Goal: Check status: Check status

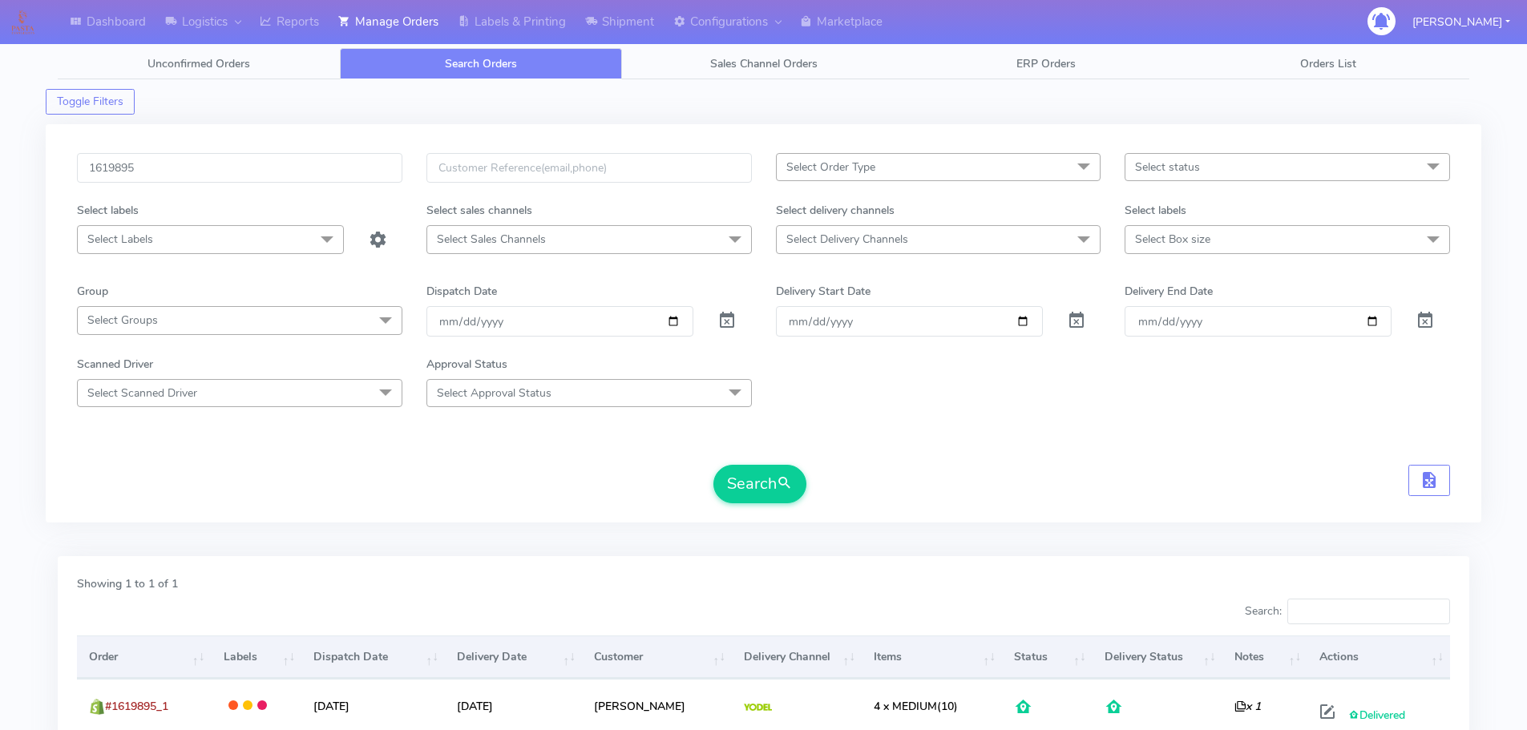
click at [334, 163] on input "1619895" at bounding box center [239, 168] width 325 height 30
type input "1624985"
click at [714, 465] on button "Search" at bounding box center [760, 484] width 93 height 38
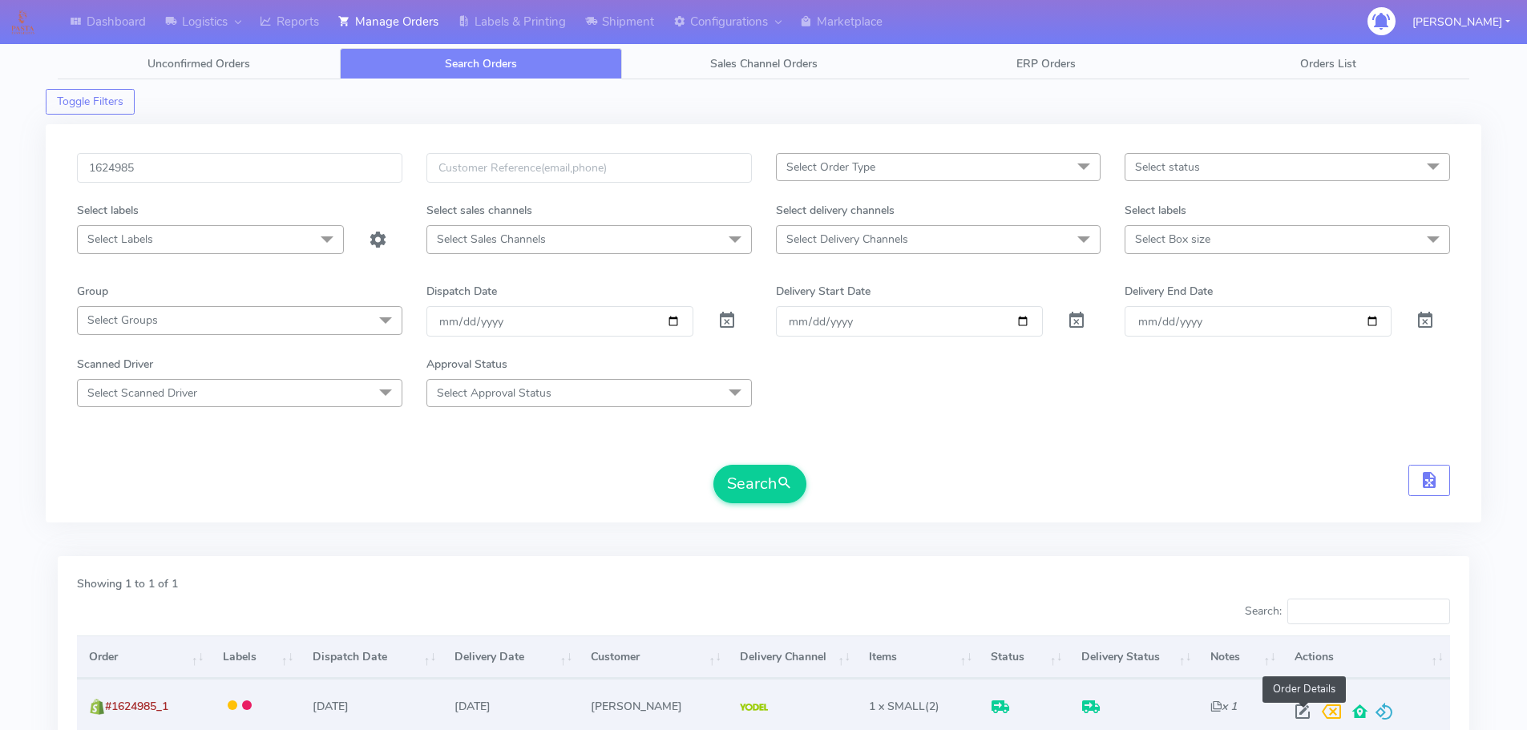
click at [1311, 710] on span at bounding box center [1302, 715] width 29 height 15
select select "5"
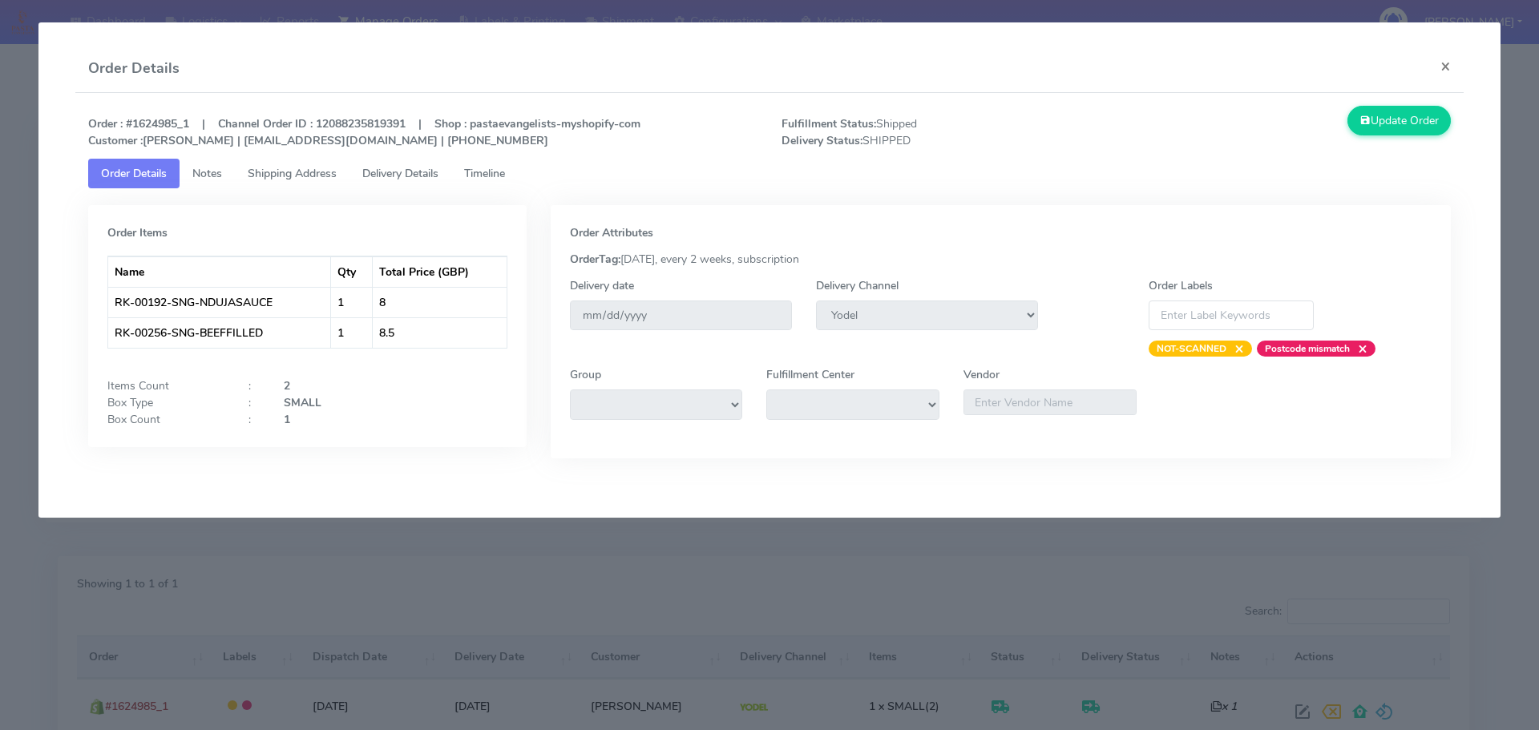
click at [422, 172] on span "Delivery Details" at bounding box center [400, 173] width 76 height 15
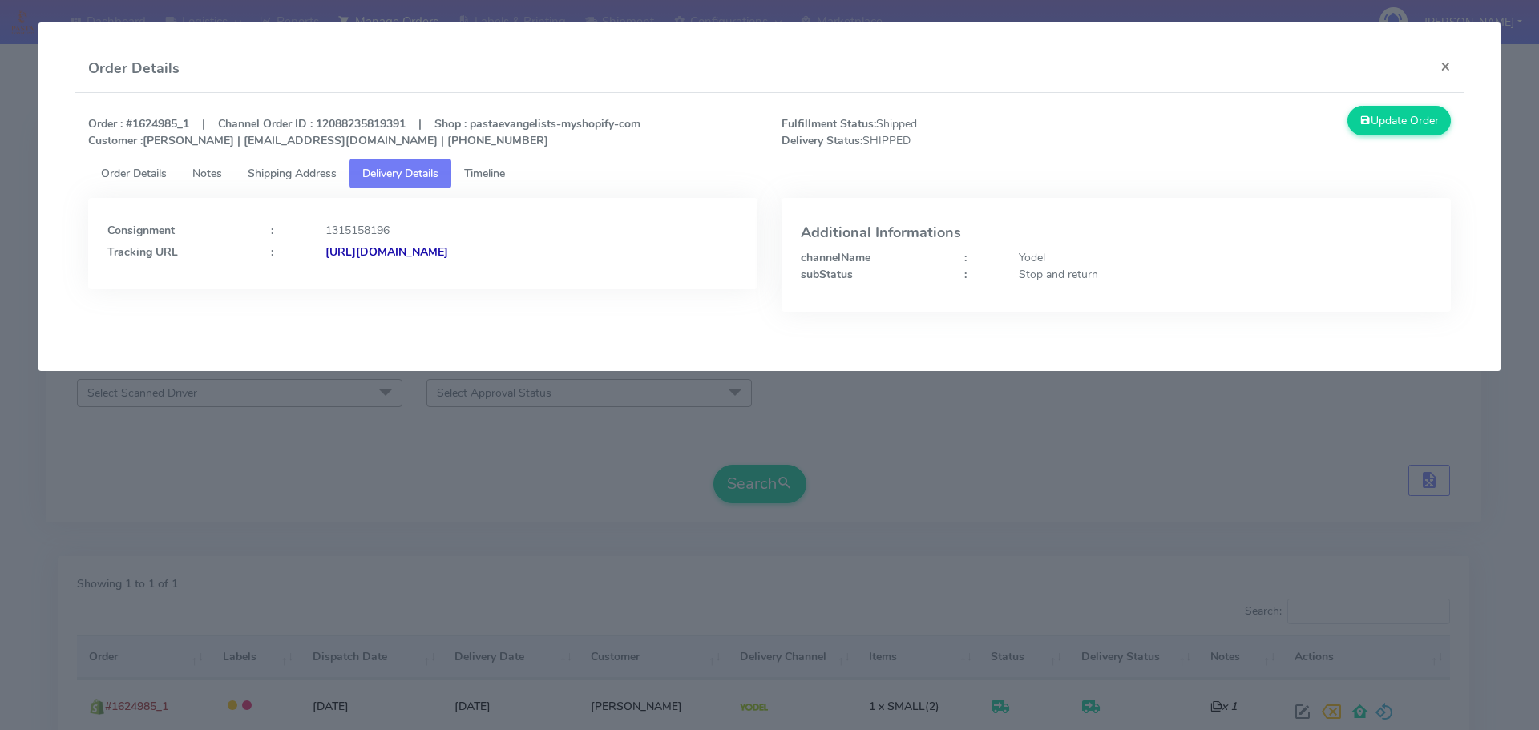
drag, startPoint x: 665, startPoint y: 273, endPoint x: 499, endPoint y: 276, distance: 166.8
click at [499, 276] on div "Consignment : 1315158196 Tracking URL : [URL][DOMAIN_NAME]" at bounding box center [422, 243] width 669 height 91
copy strong "JJD0002249960900396"
click at [634, 435] on modal-container "Order Details × Order : #1624985_1 | Channel Order ID : 12088235819391 | Shop :…" at bounding box center [769, 365] width 1539 height 730
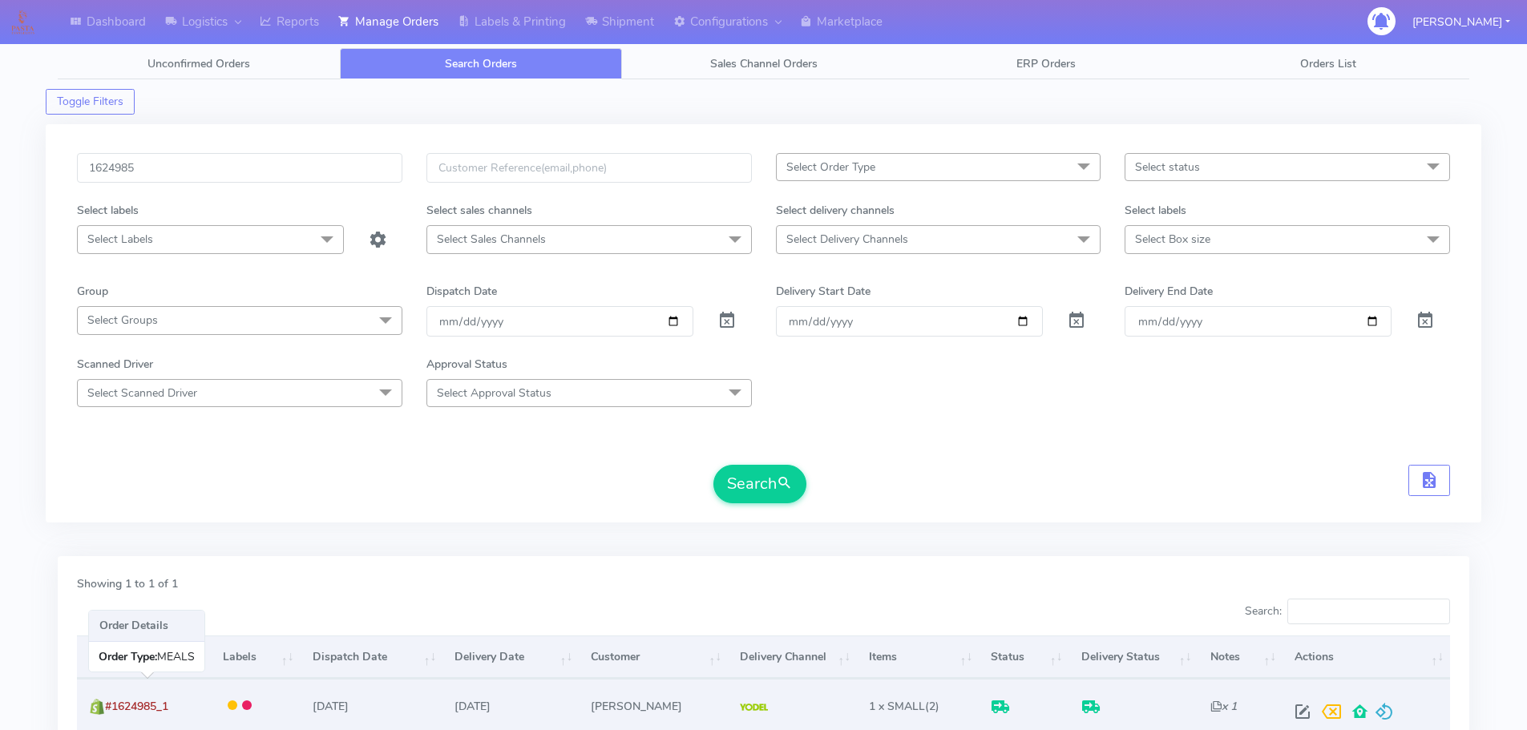
drag, startPoint x: 184, startPoint y: 704, endPoint x: 116, endPoint y: 704, distance: 67.3
click at [116, 704] on td "#1624985_1" at bounding box center [143, 706] width 133 height 54
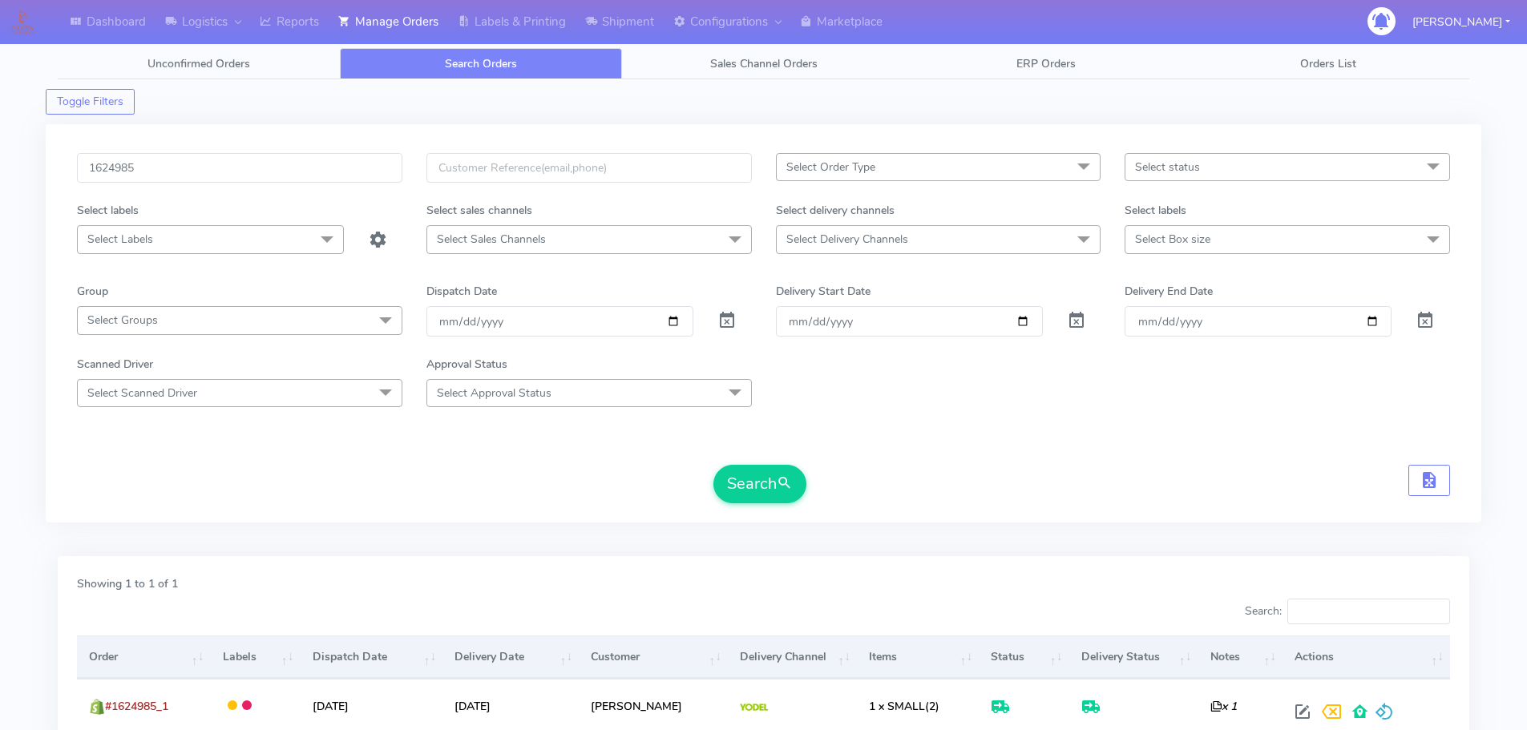
copy span "1624985_1"
click at [337, 171] on input "1624985" at bounding box center [239, 168] width 325 height 30
paste input "32"
type input "1624932"
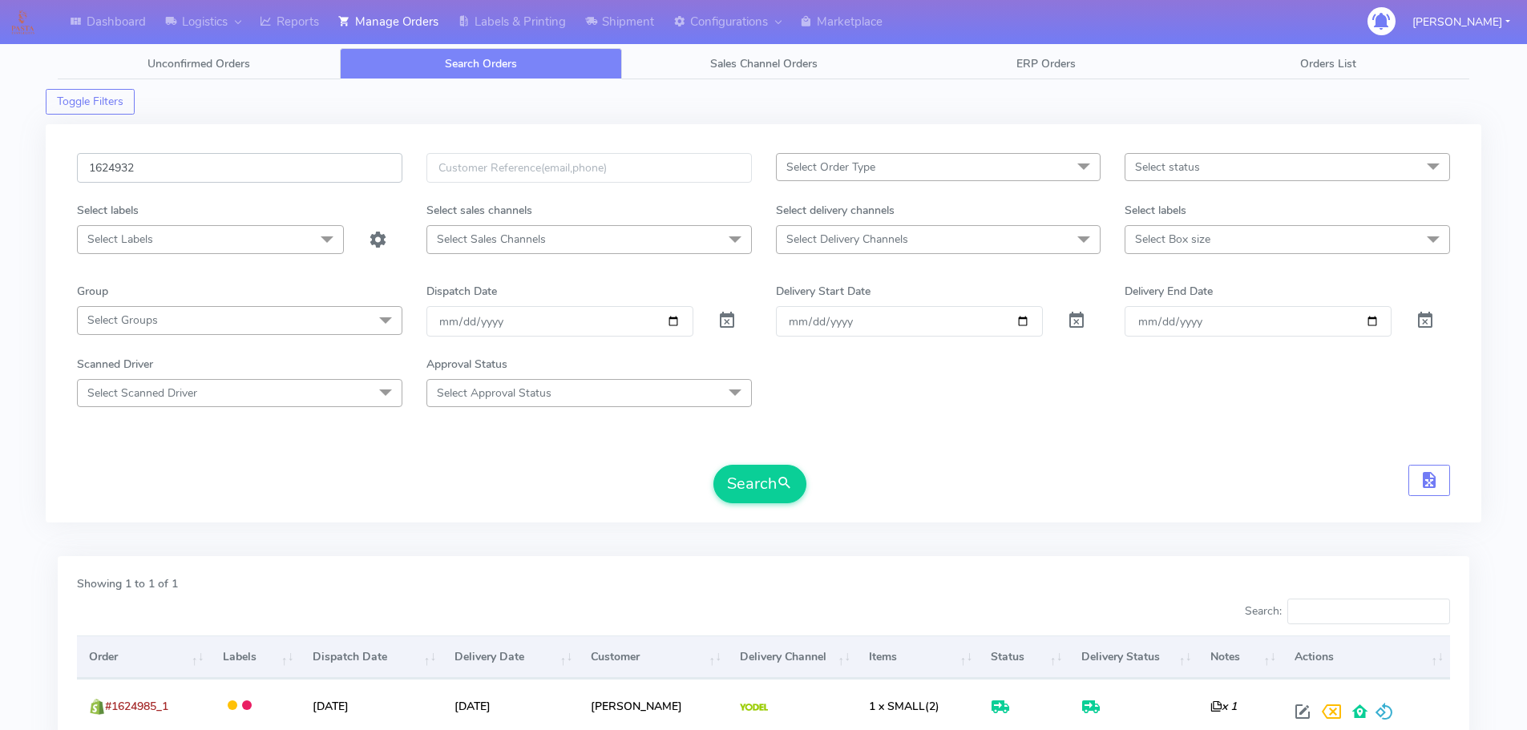
click at [714, 465] on button "Search" at bounding box center [760, 484] width 93 height 38
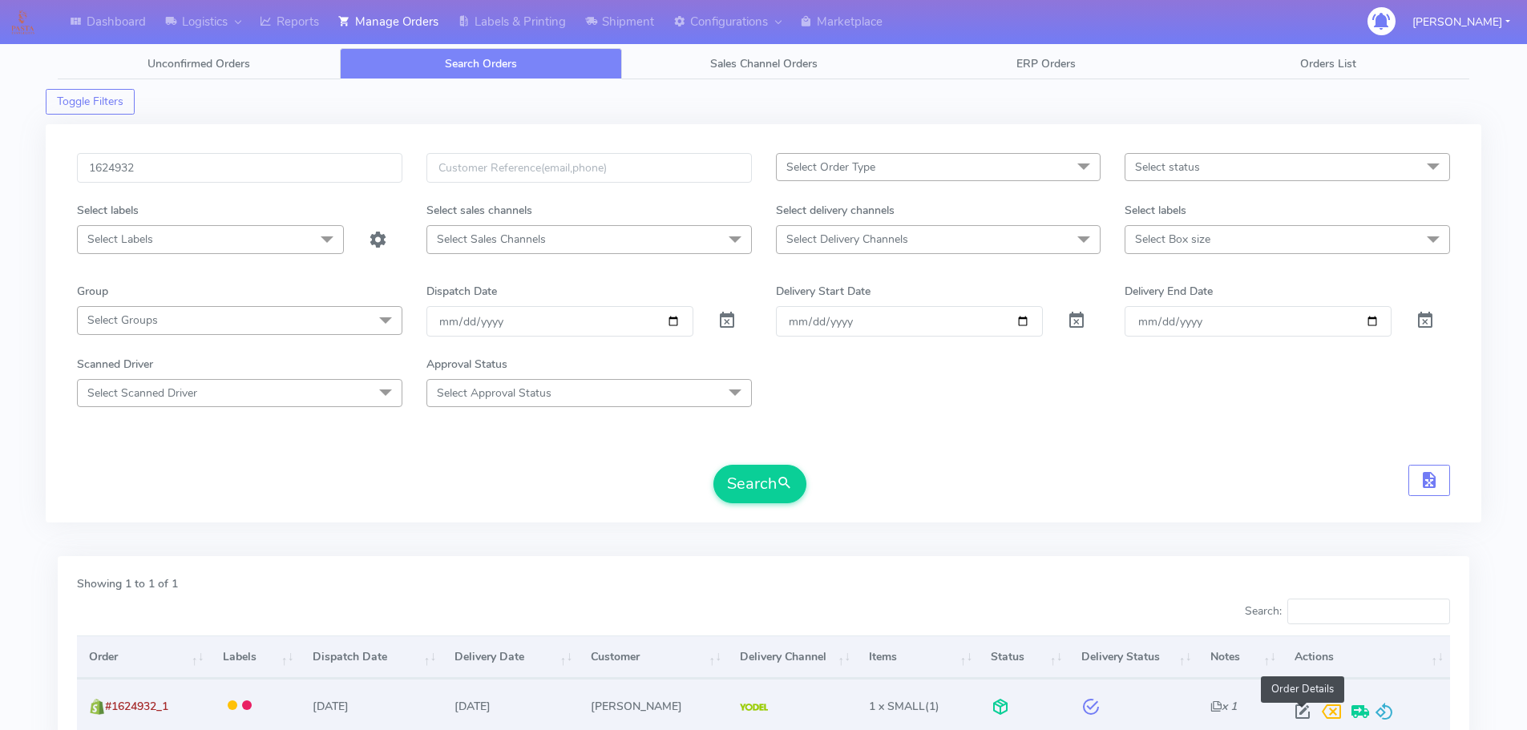
click at [1304, 715] on span at bounding box center [1302, 715] width 29 height 15
select select "5"
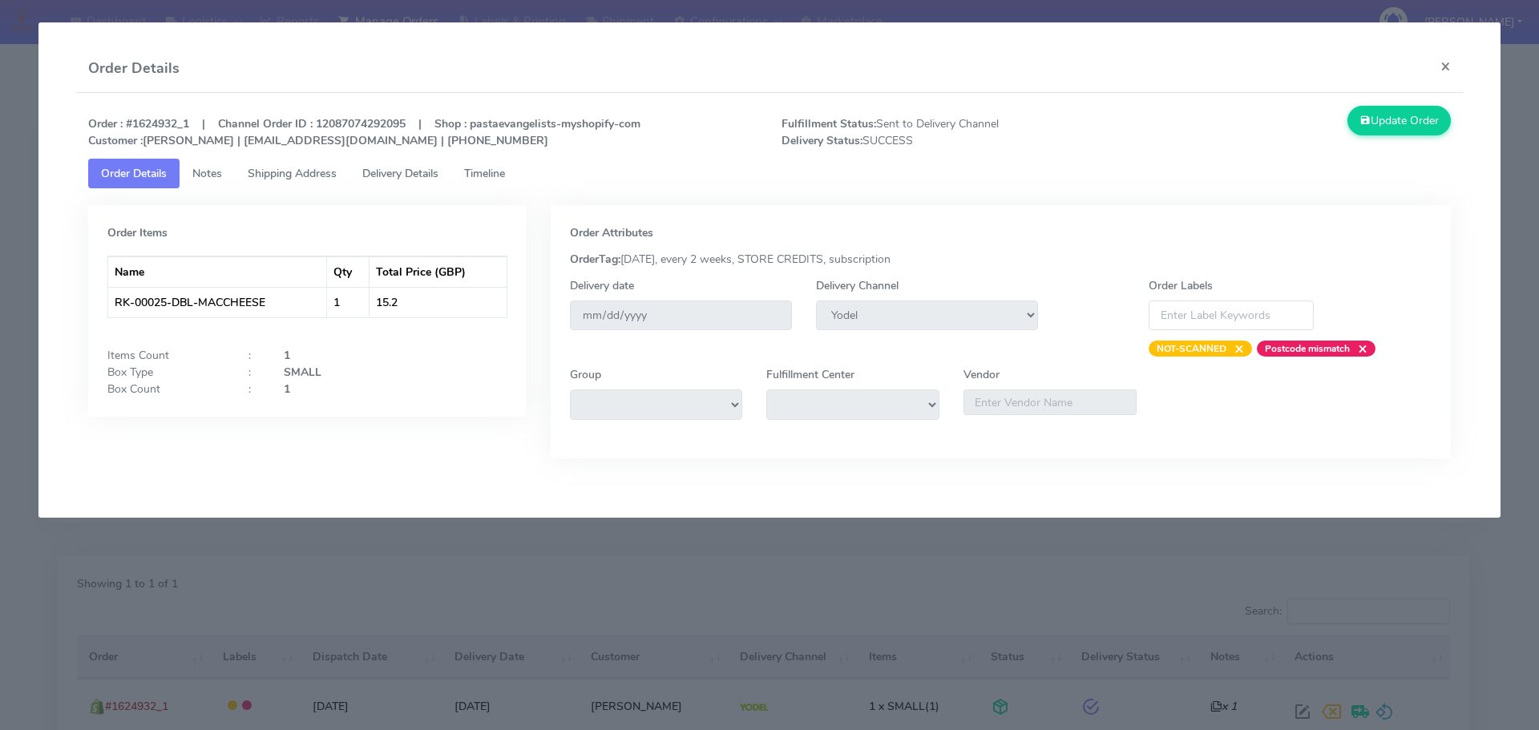
click at [433, 174] on span "Delivery Details" at bounding box center [400, 173] width 76 height 15
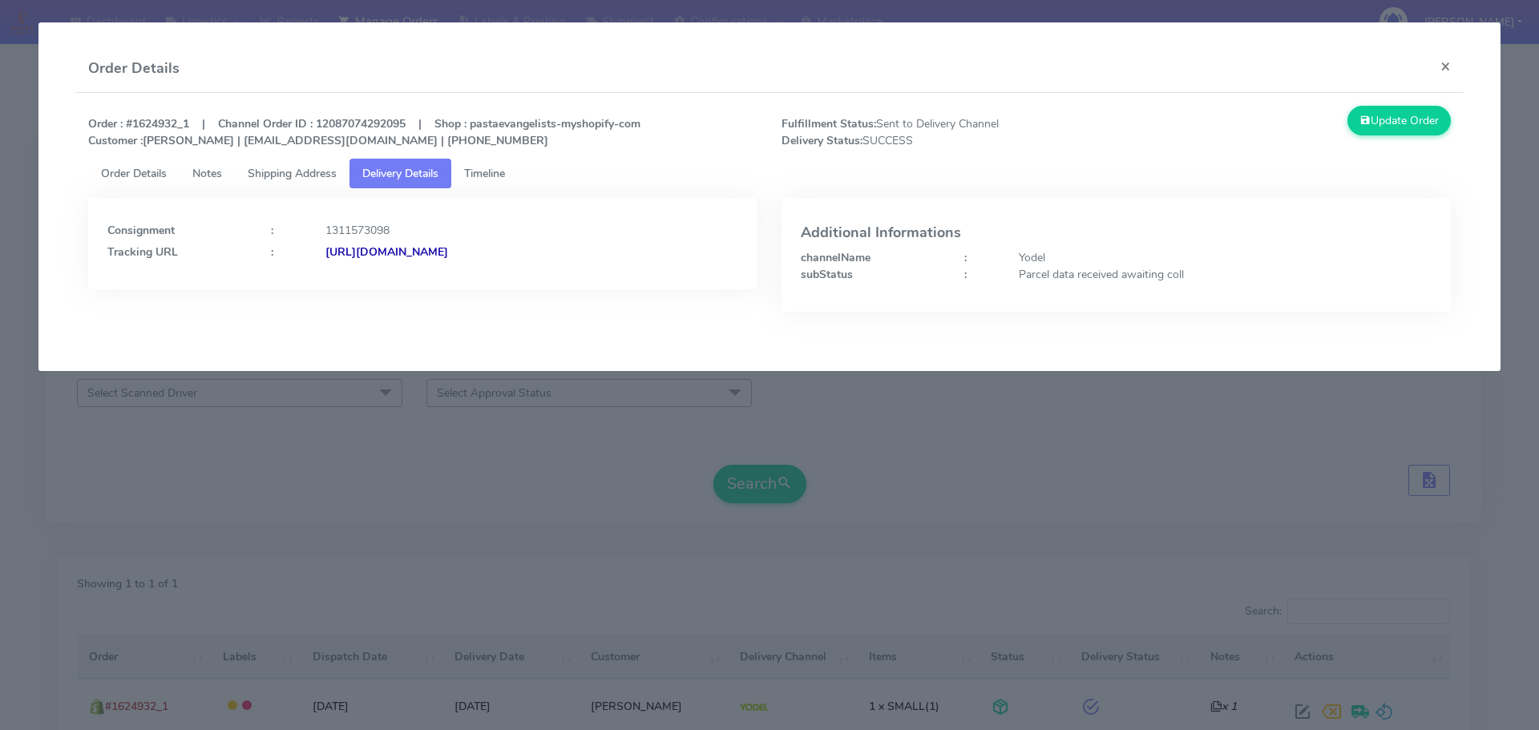
click at [548, 443] on modal-container "Order Details × Order : #1624932_1 | Channel Order ID : 12087074292095 | Shop :…" at bounding box center [769, 365] width 1539 height 730
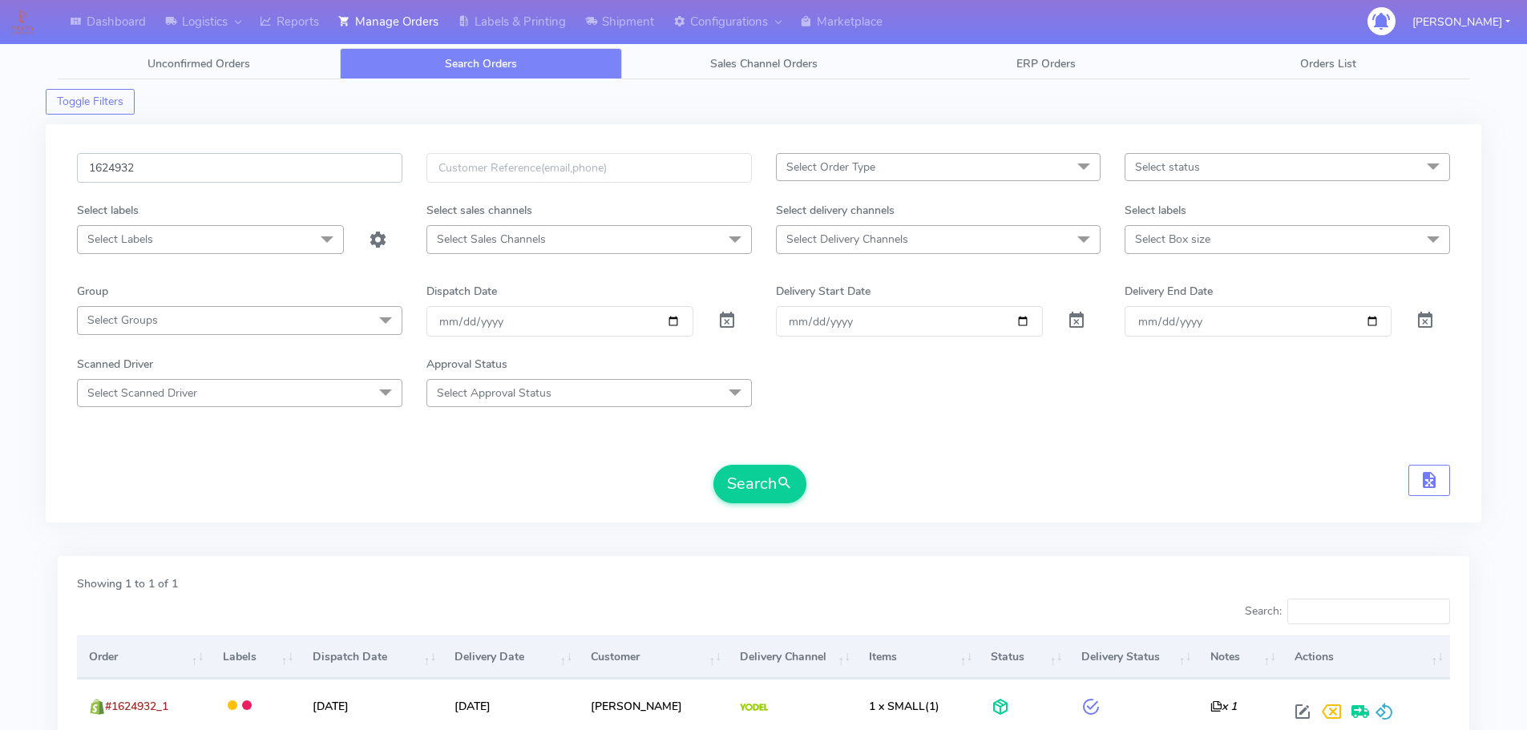
click at [326, 175] on input "1624932" at bounding box center [239, 168] width 325 height 30
paste input "2524"
click at [714, 465] on button "Search" at bounding box center [760, 484] width 93 height 38
click at [340, 176] on input "1622524" at bounding box center [239, 168] width 325 height 30
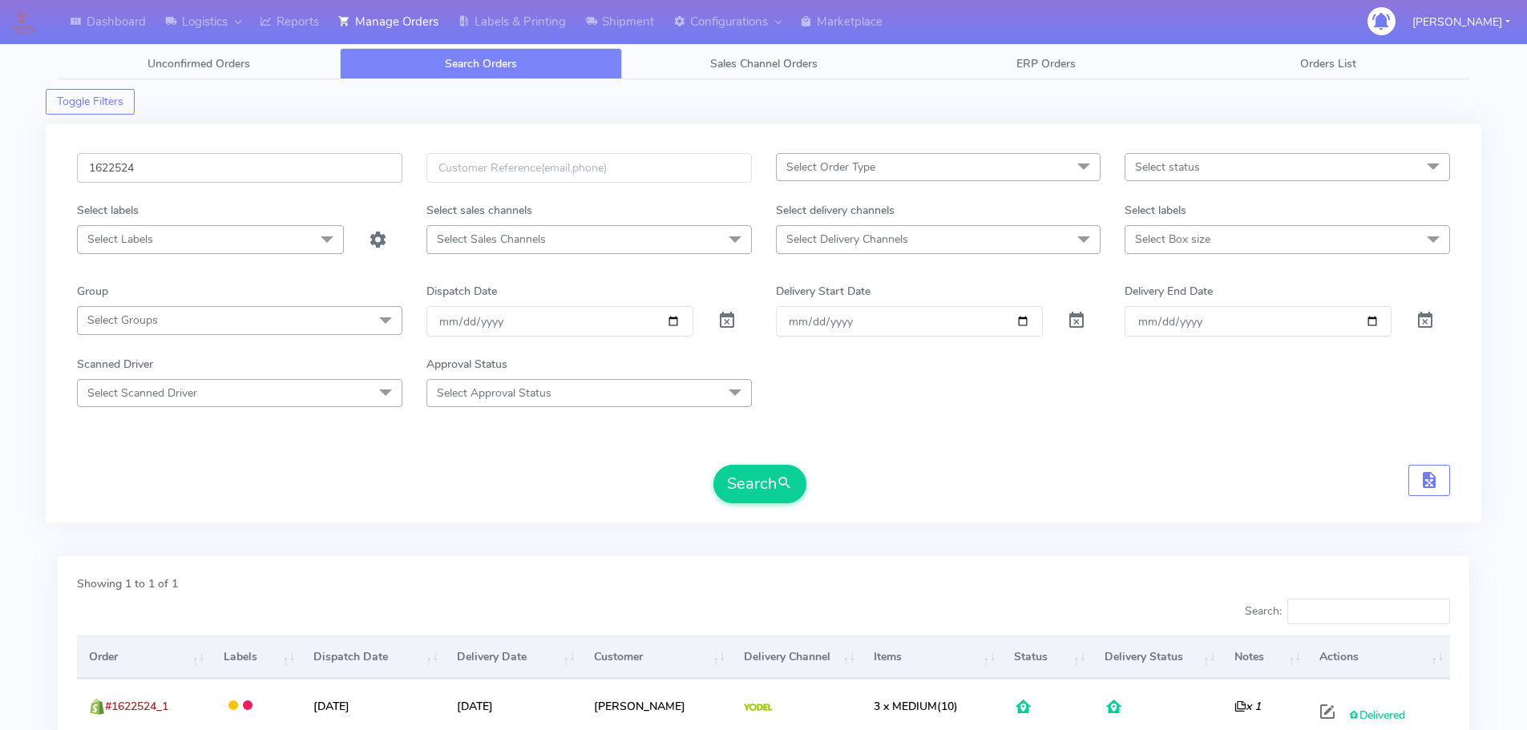
click at [340, 176] on input "1622524" at bounding box center [239, 168] width 325 height 30
paste input "1891"
click at [714, 465] on button "Search" at bounding box center [760, 484] width 93 height 38
click at [389, 168] on input "1621891" at bounding box center [239, 168] width 325 height 30
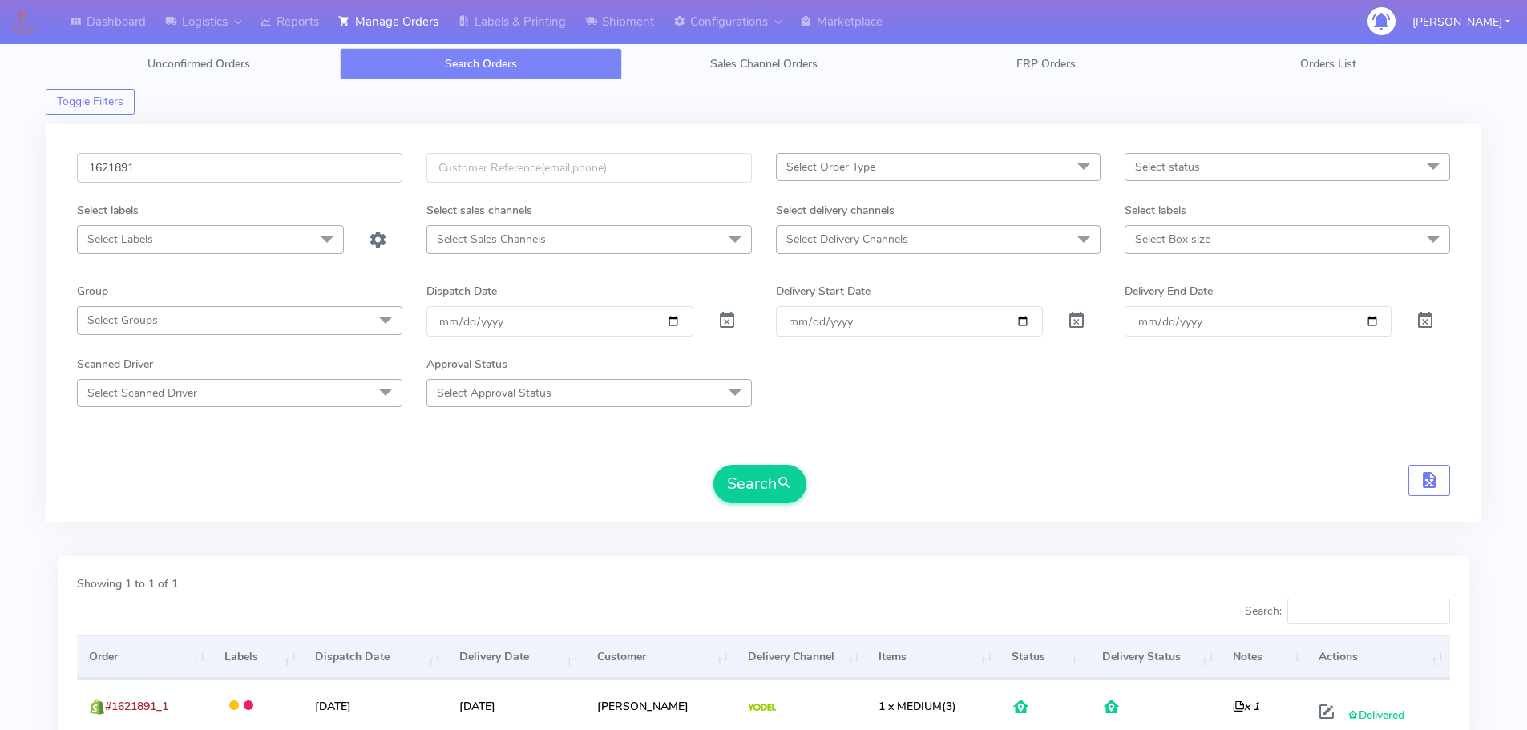
paste input "0447"
type input "1620447"
click at [714, 465] on button "Search" at bounding box center [760, 484] width 93 height 38
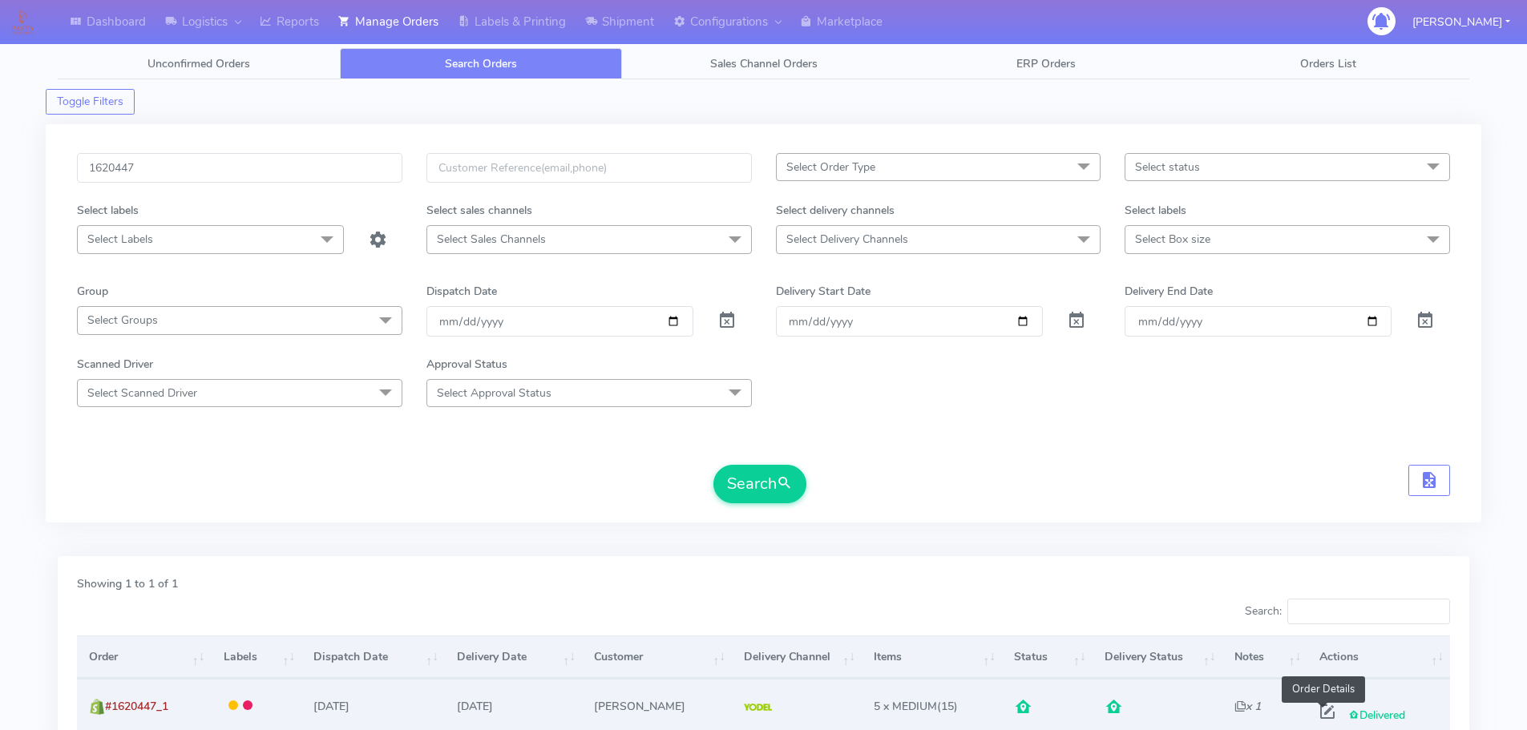
click at [1320, 710] on span at bounding box center [1327, 715] width 29 height 15
select select "5"
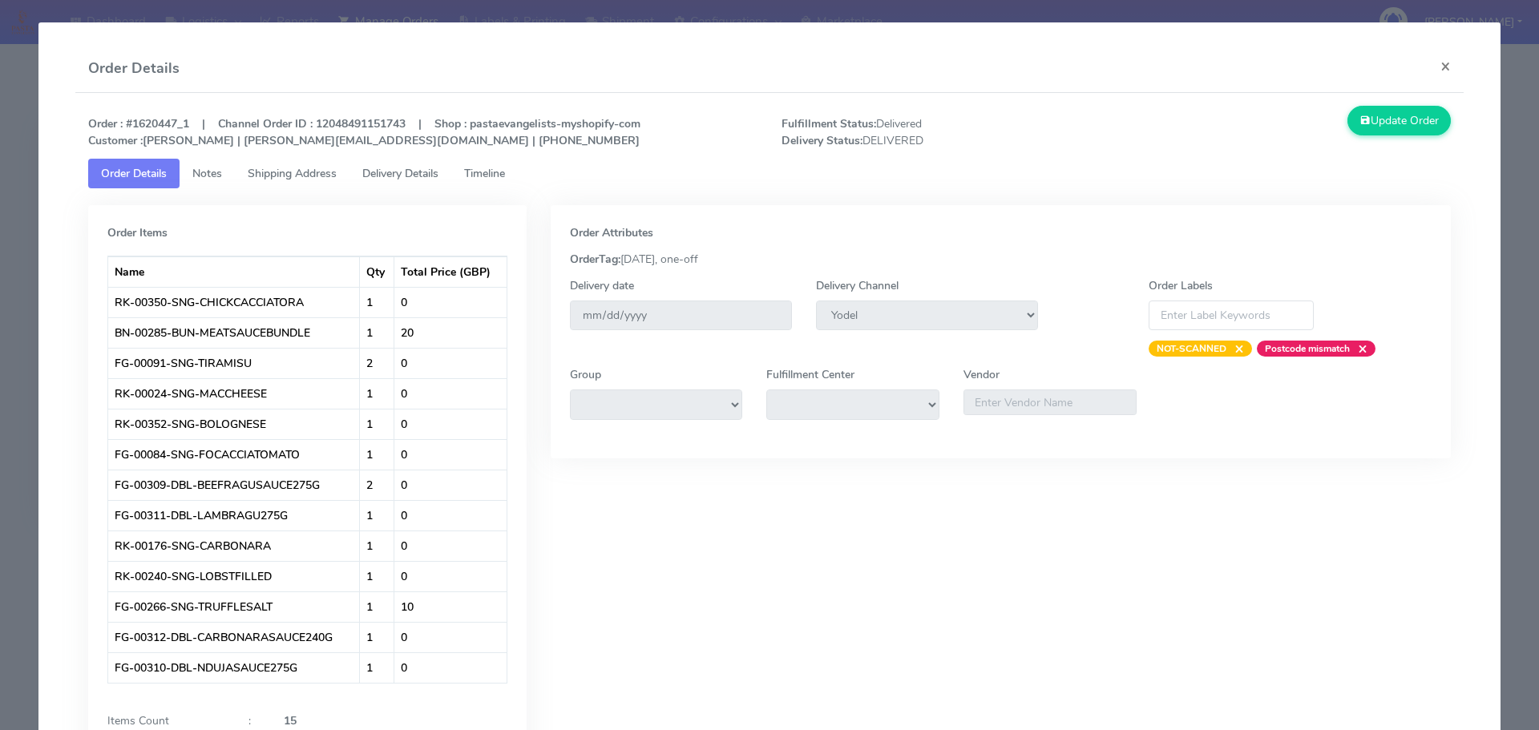
click at [0, 237] on modal-container "Order Details × Order : #1620447_1 | Channel Order ID : 12048491151743 | Shop :…" at bounding box center [769, 365] width 1539 height 730
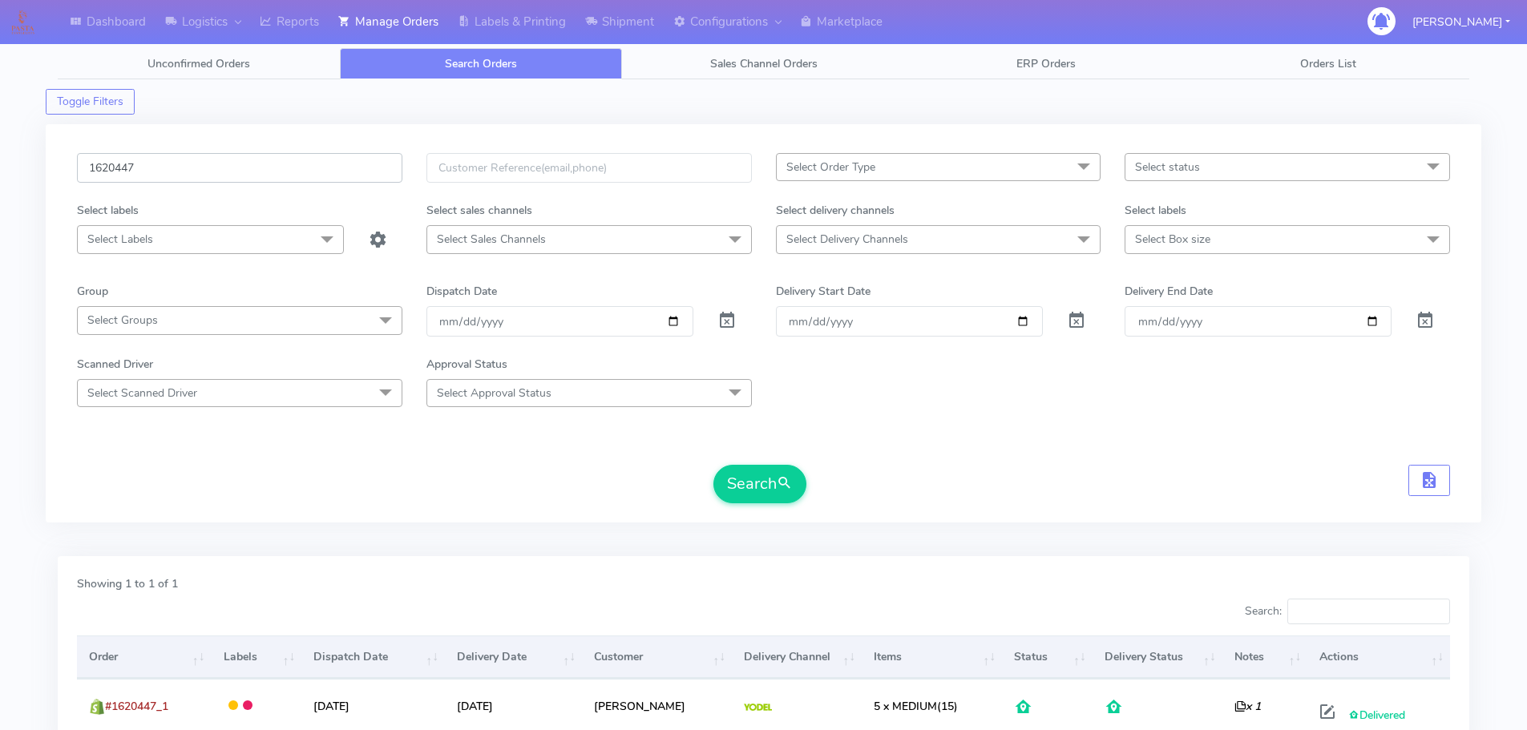
click at [288, 172] on input "1620447" at bounding box center [239, 168] width 325 height 30
paste input "1732"
type input "1621732"
click at [714, 465] on button "Search" at bounding box center [760, 484] width 93 height 38
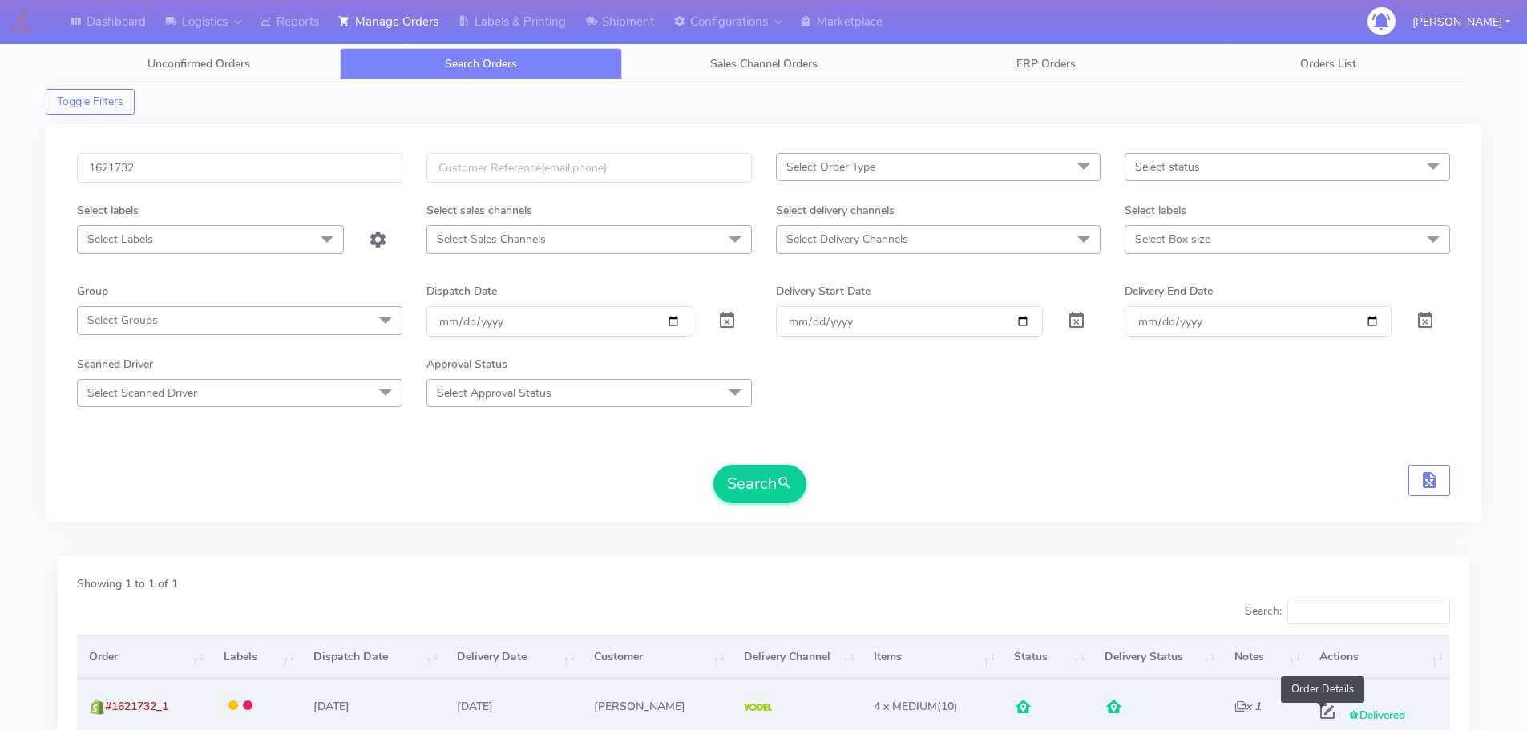
click at [1325, 710] on span at bounding box center [1327, 715] width 29 height 15
select select "5"
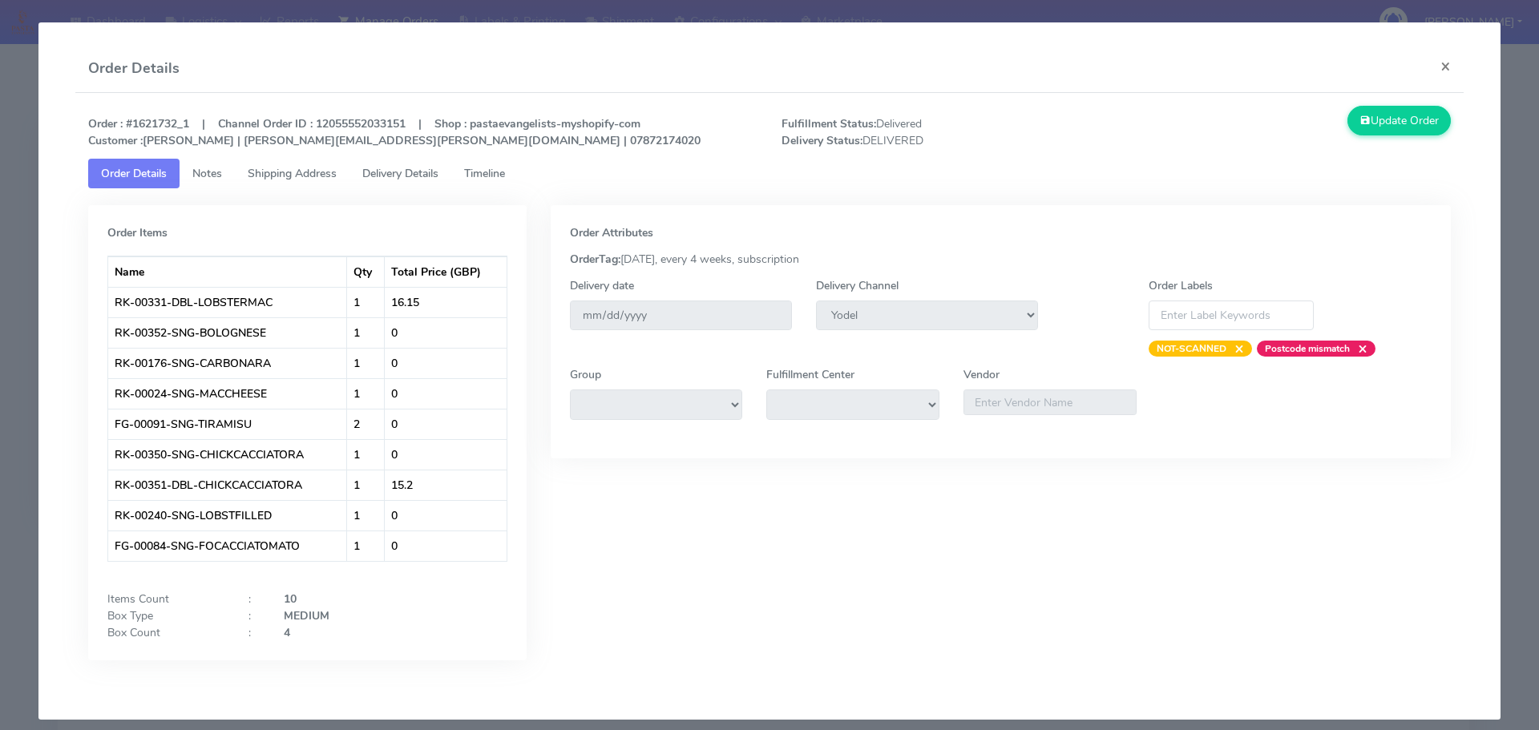
click at [0, 265] on modal-container "Order Details × Order : #1621732_1 | Channel Order ID : 12055552033151 | Shop :…" at bounding box center [769, 365] width 1539 height 730
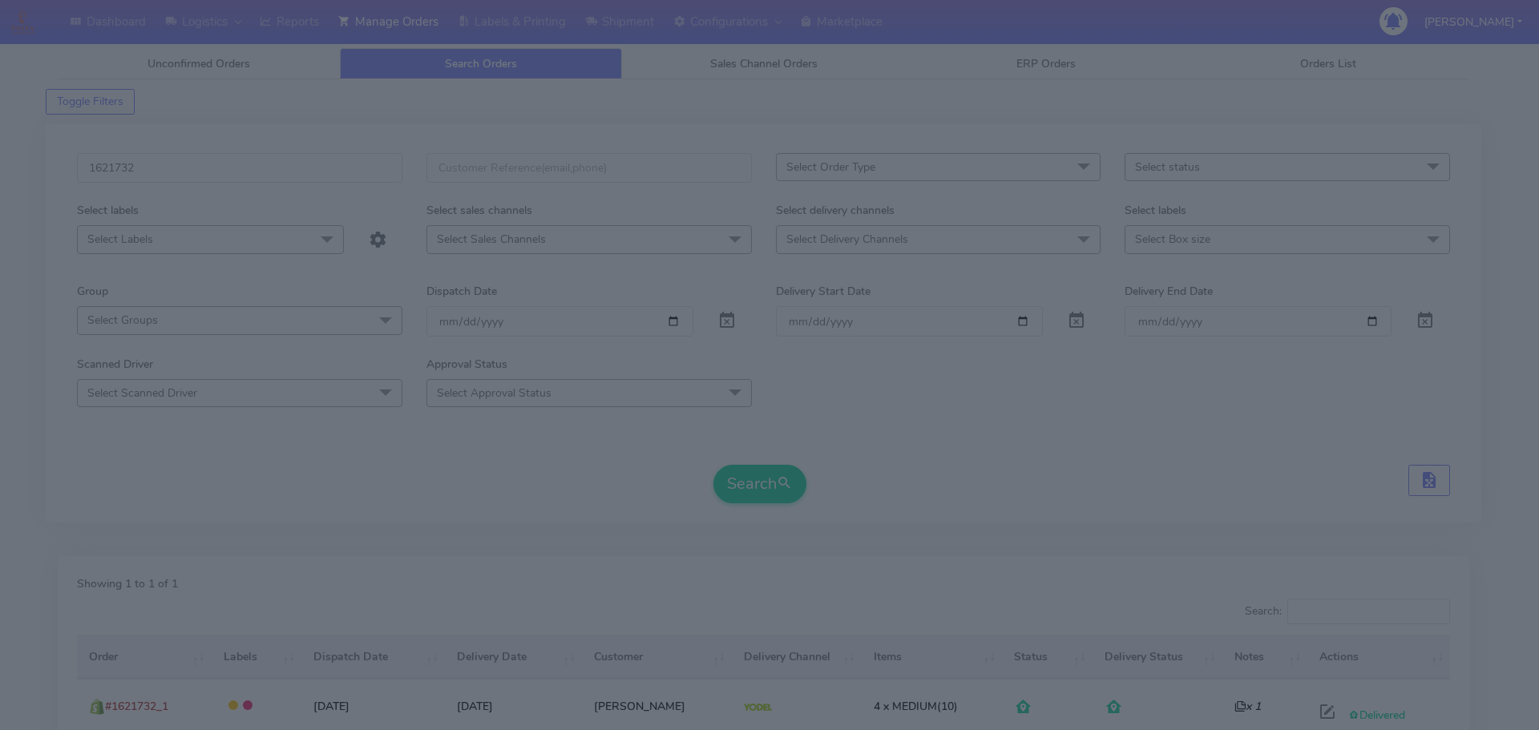
click at [0, 232] on modal-container "Order Details × Order : #1621732_1 | Channel Order ID : 12055552033151 | Shop :…" at bounding box center [769, 365] width 1539 height 730
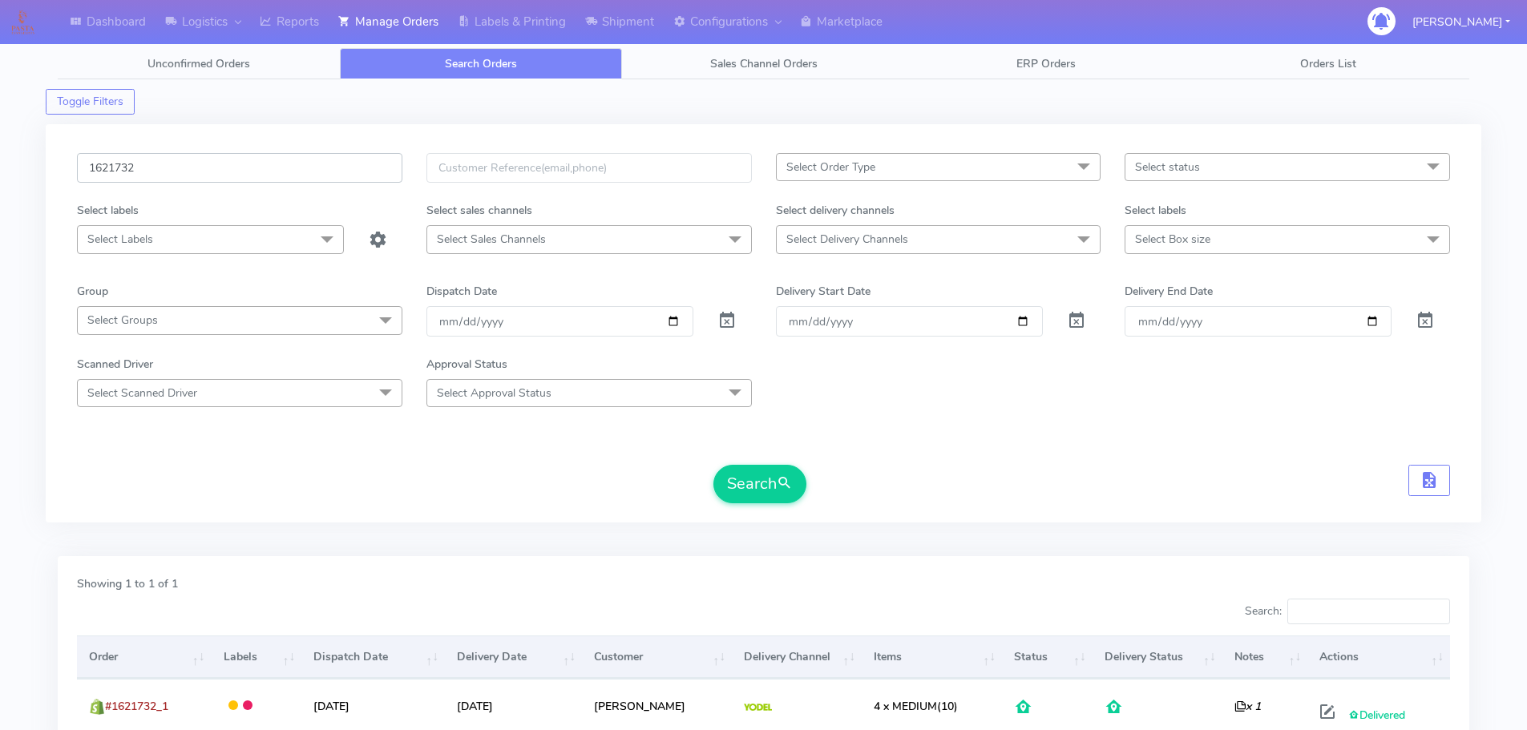
click at [321, 168] on input "1621732" at bounding box center [239, 168] width 325 height 30
click at [322, 168] on input "1621732" at bounding box center [239, 168] width 325 height 30
paste input "13969"
click at [714, 465] on button "Search" at bounding box center [760, 484] width 93 height 38
click at [340, 170] on input "1613969" at bounding box center [239, 168] width 325 height 30
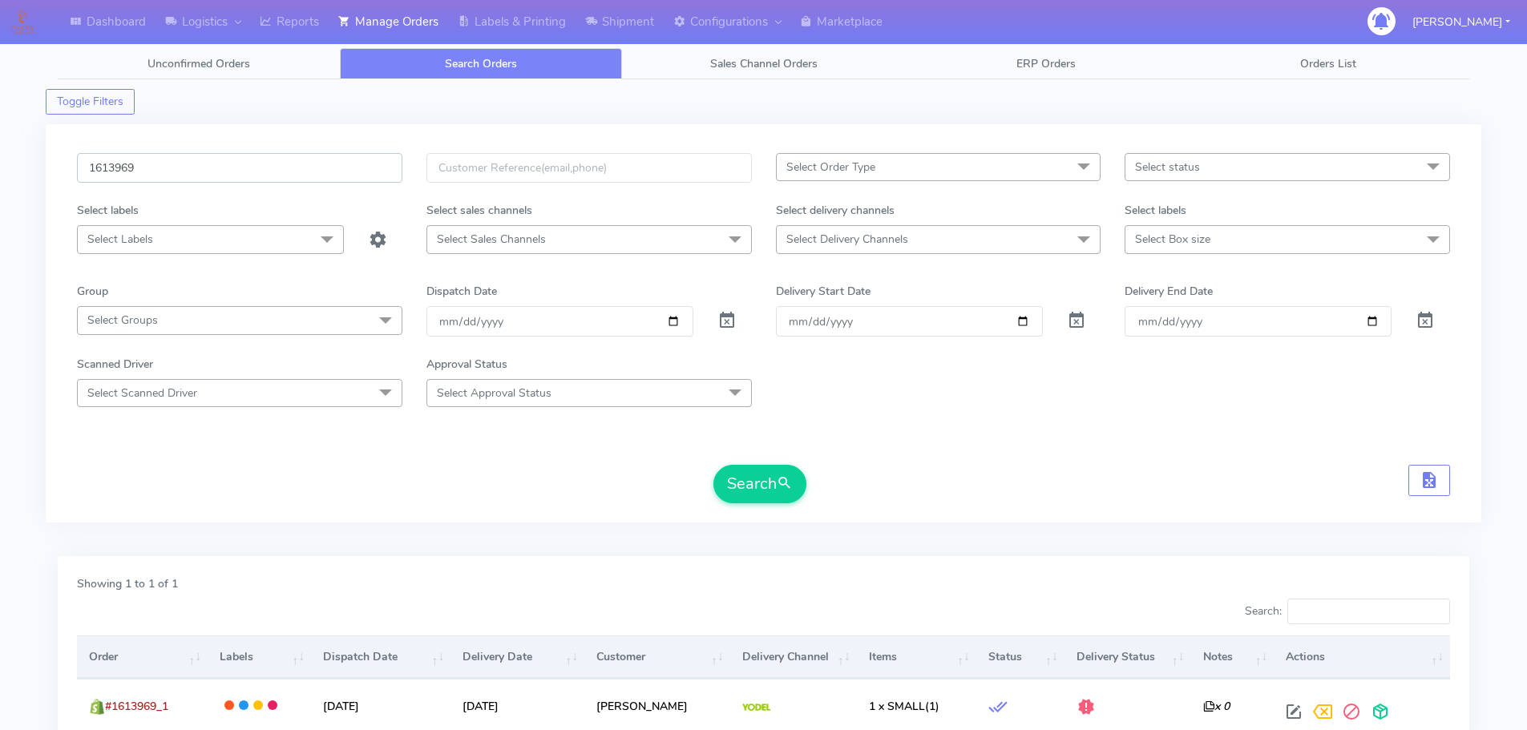
click at [340, 170] on input "1613969" at bounding box center [239, 168] width 325 height 30
paste input "23566"
type input "1623566"
click at [714, 465] on button "Search" at bounding box center [760, 484] width 93 height 38
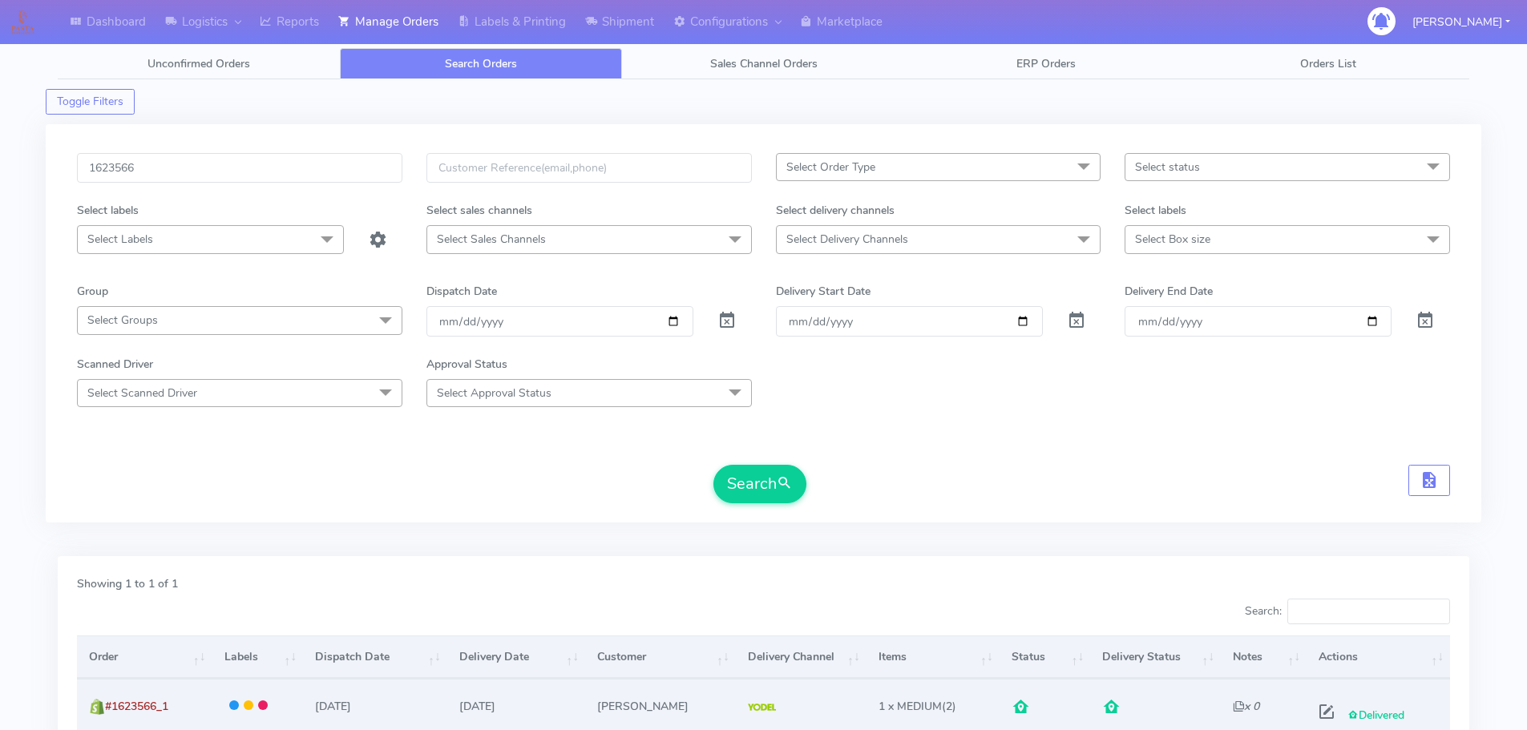
click at [1335, 727] on td "Delivered" at bounding box center [1379, 706] width 144 height 54
click at [1323, 716] on span at bounding box center [1326, 715] width 29 height 15
select select "5"
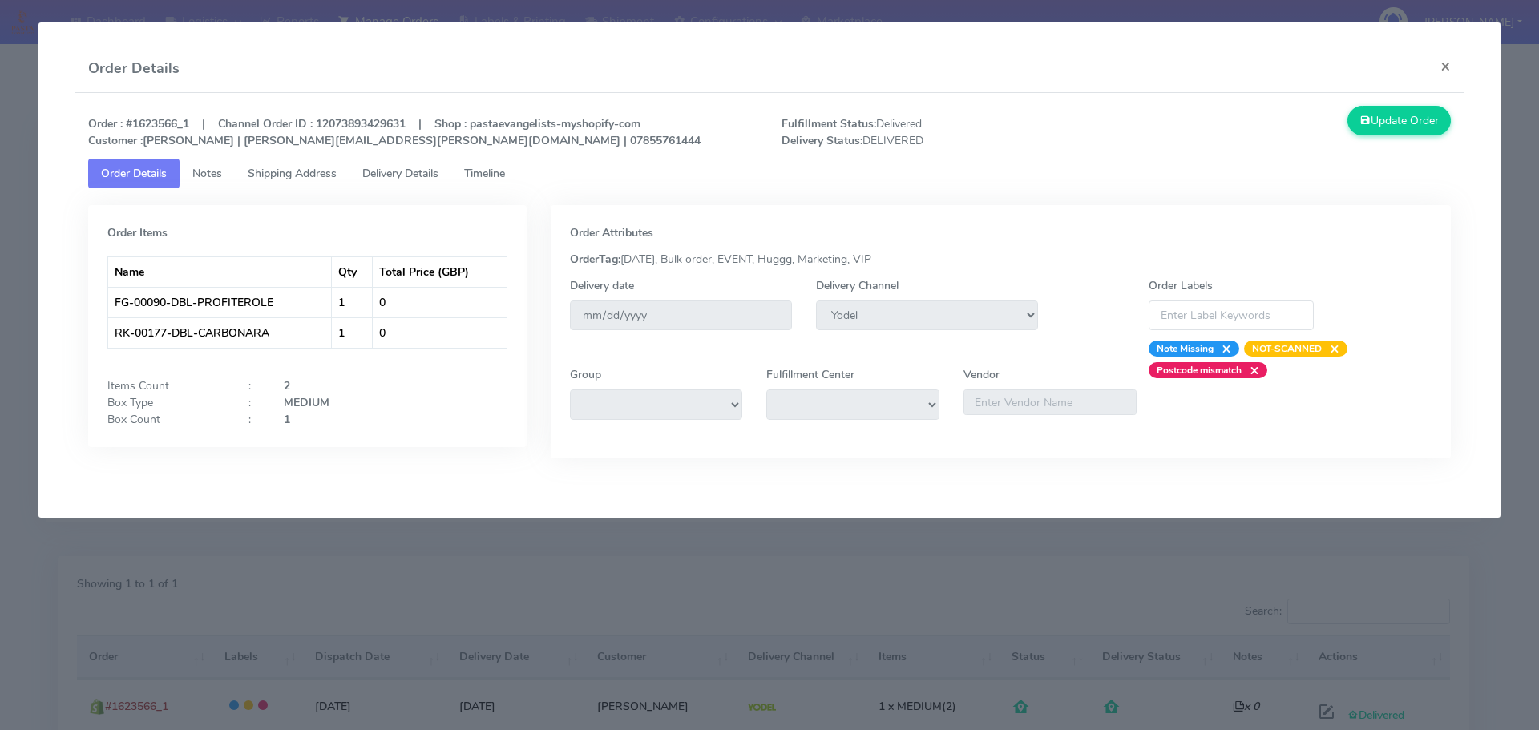
click at [1323, 715] on modal-container "Order Details × Order : #1623566_1 | Channel Order ID : 12073893429631 | Shop :…" at bounding box center [769, 365] width 1539 height 730
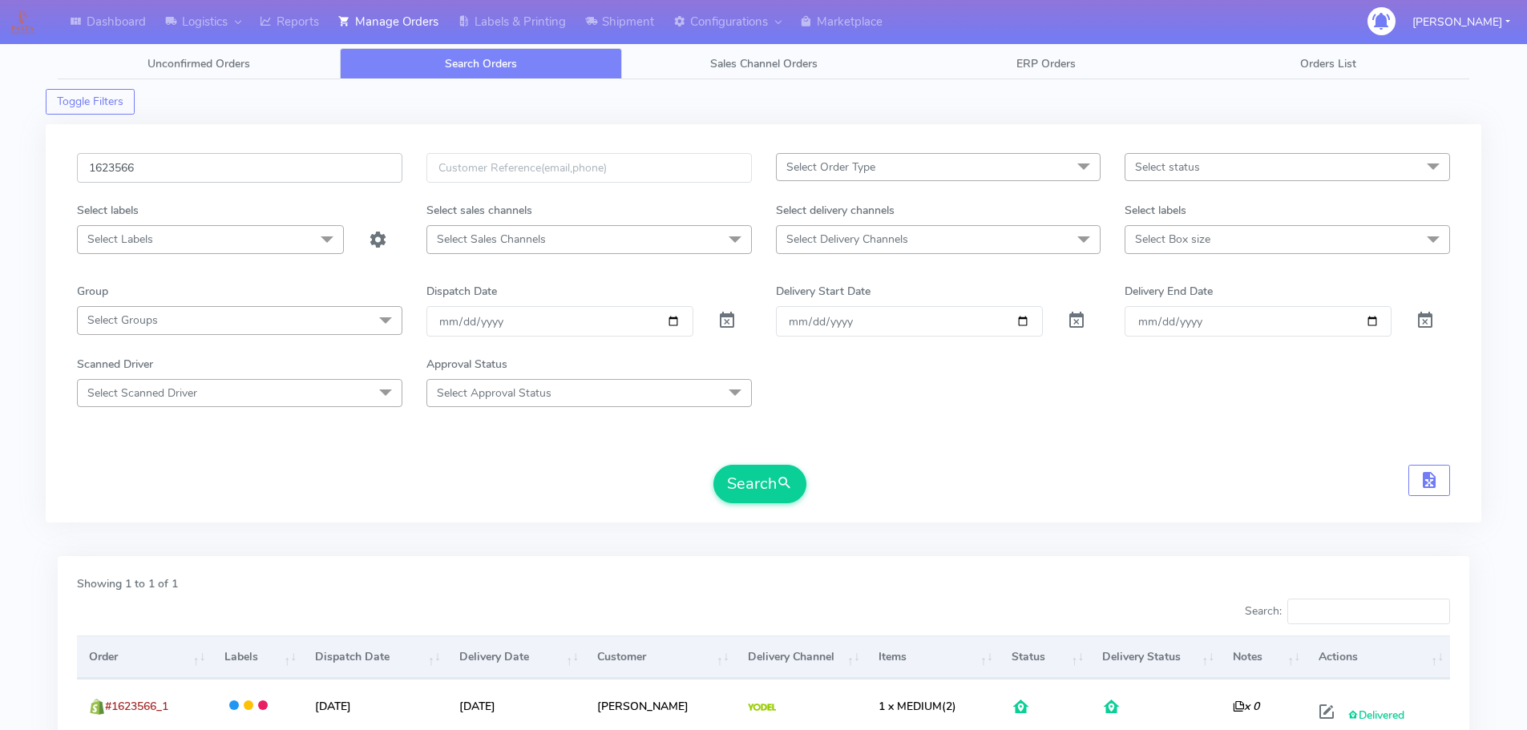
click at [281, 164] on input "1623566" at bounding box center [239, 168] width 325 height 30
paste input "769"
type input "1623769"
click at [714, 465] on button "Search" at bounding box center [760, 484] width 93 height 38
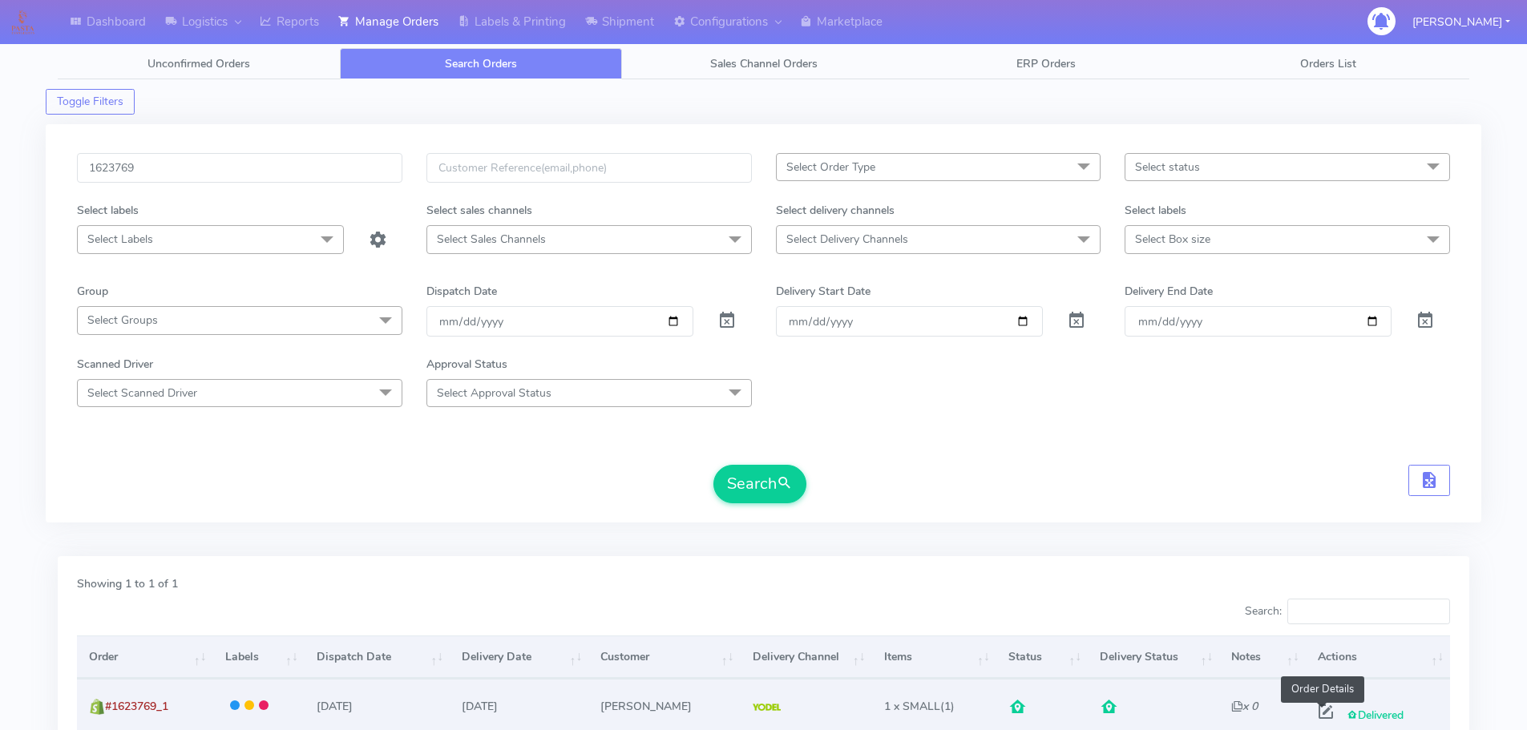
click at [1326, 708] on span at bounding box center [1326, 715] width 29 height 15
select select "5"
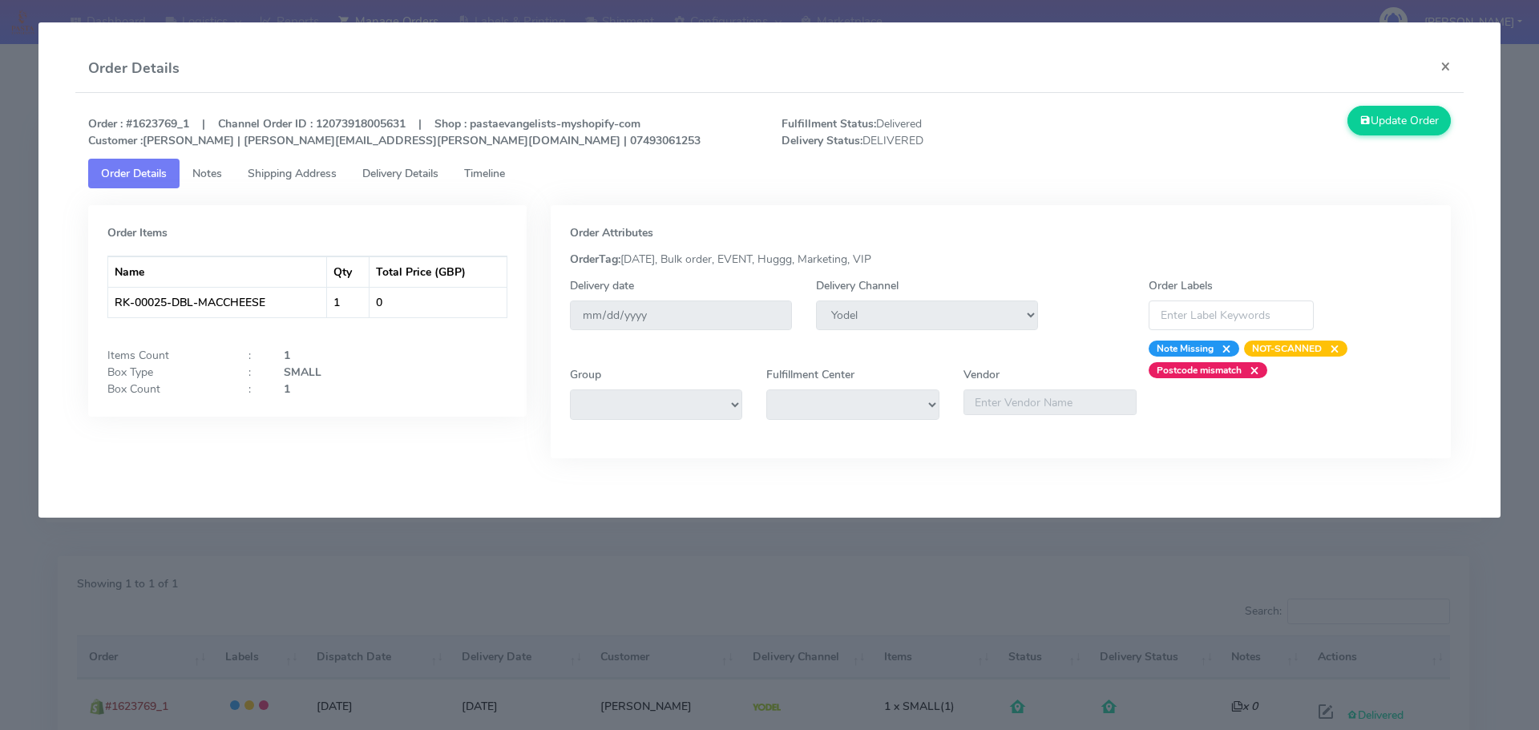
click at [2, 259] on modal-container "Order Details × Order : #1623769_1 | Channel Order ID : 12073918005631 | Shop :…" at bounding box center [769, 365] width 1539 height 730
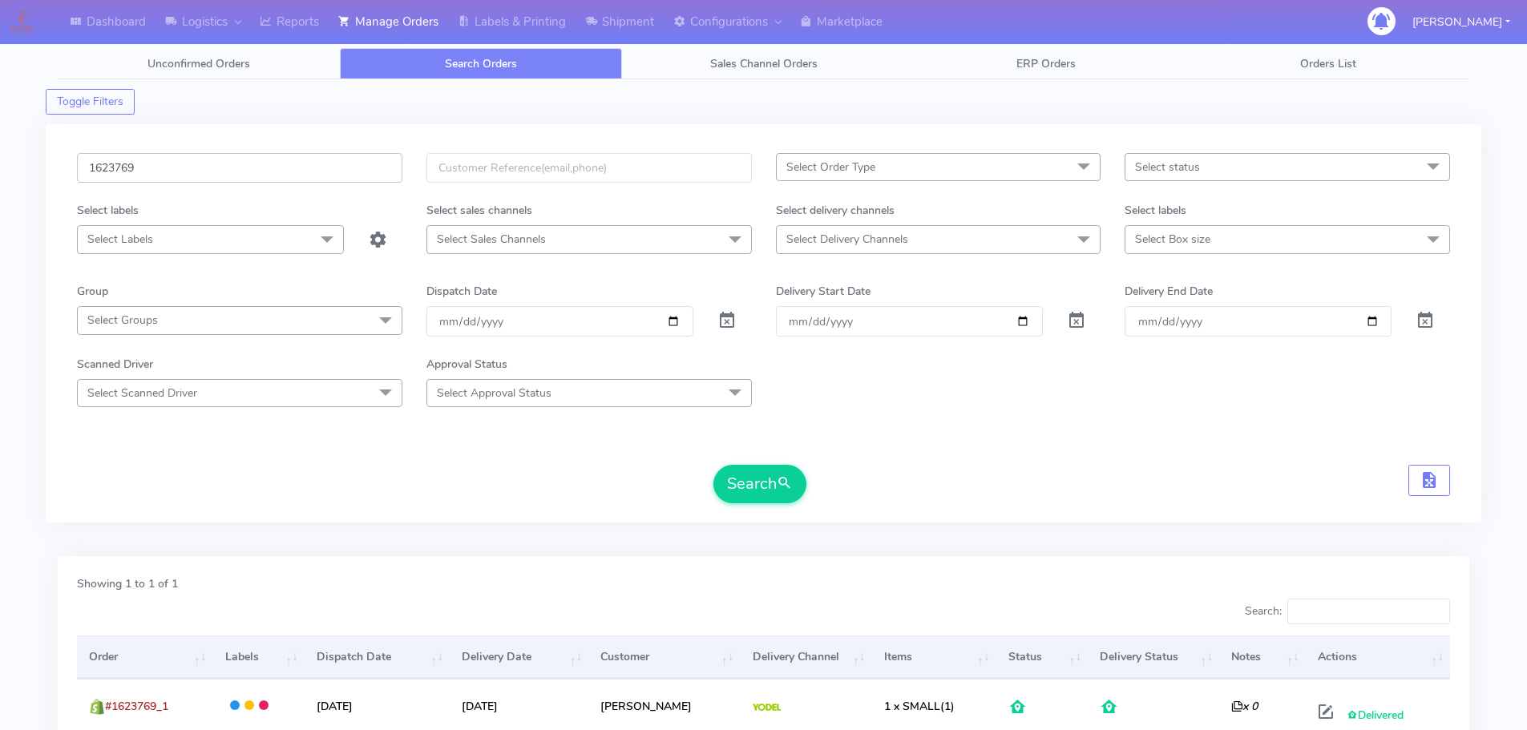
click at [346, 169] on input "1623769" at bounding box center [239, 168] width 325 height 30
paste input "87"
type input "1623787"
click at [714, 465] on button "Search" at bounding box center [760, 484] width 93 height 38
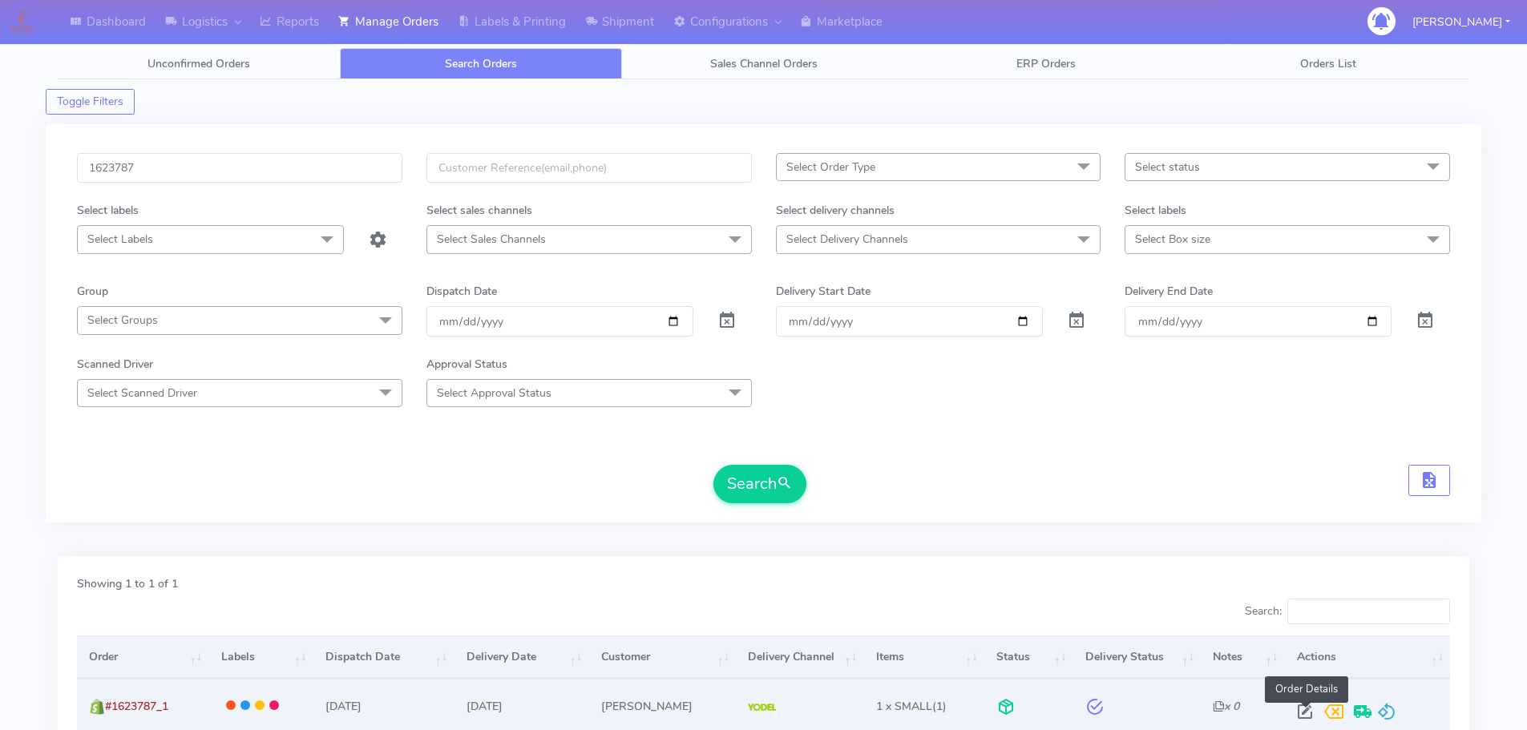
click at [1306, 708] on span at bounding box center [1305, 715] width 29 height 15
select select "5"
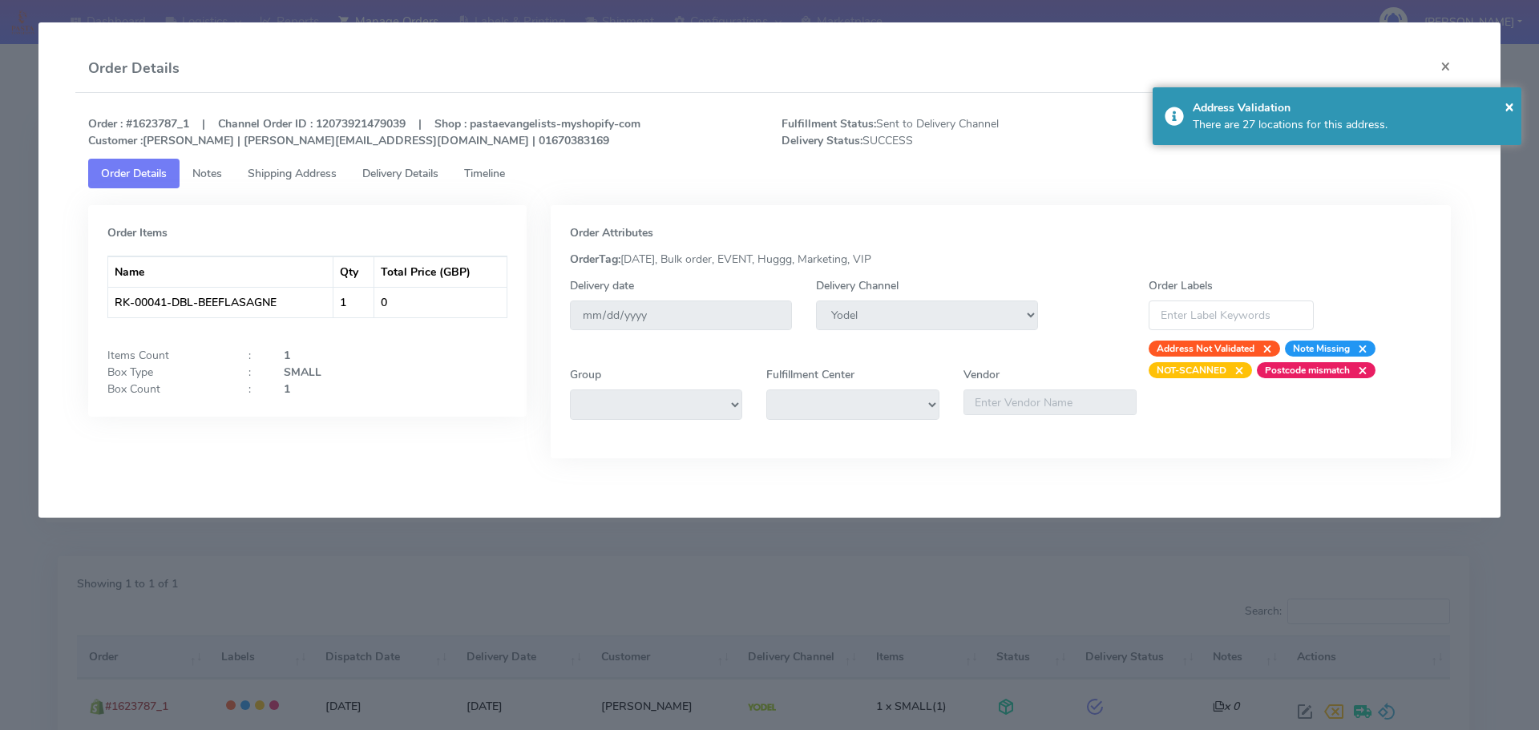
click at [429, 172] on span "Delivery Details" at bounding box center [400, 173] width 76 height 15
